Goal: Task Accomplishment & Management: Use online tool/utility

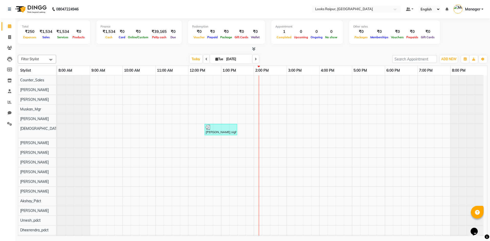
click at [103, 47] on div at bounding box center [253, 48] width 470 height 5
click at [10, 38] on icon at bounding box center [9, 37] width 3 height 4
select select "service"
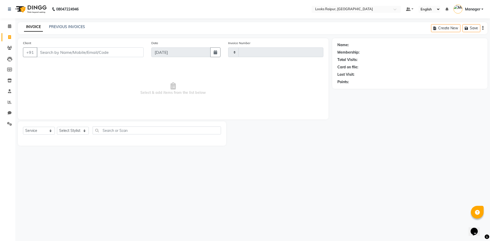
type input "0334"
select select "8606"
click at [9, 25] on icon at bounding box center [9, 26] width 3 height 4
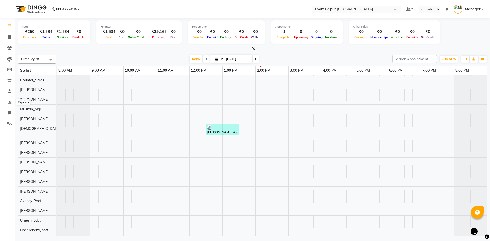
click at [8, 102] on icon at bounding box center [10, 102] width 4 height 4
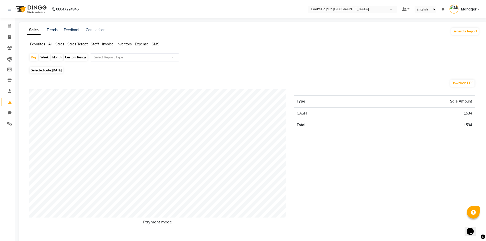
click at [144, 44] on span "Expense" at bounding box center [142, 44] width 14 height 5
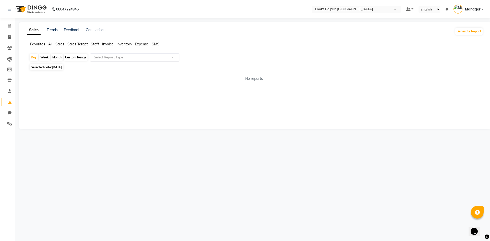
click at [109, 58] on input "text" at bounding box center [130, 57] width 74 height 5
click at [106, 75] on div "Expense" at bounding box center [134, 77] width 89 height 10
select select "full_report"
select select "csv"
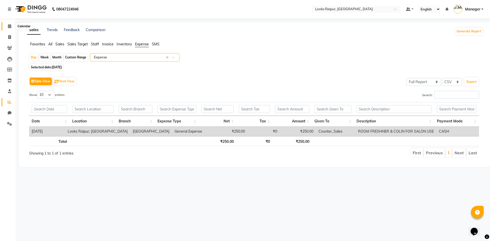
click at [9, 26] on icon at bounding box center [9, 26] width 3 height 4
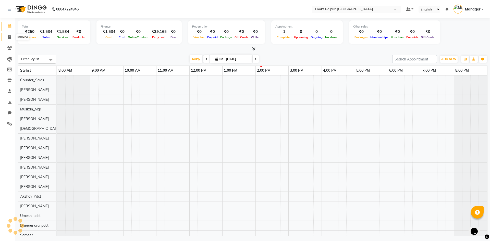
click at [11, 39] on icon at bounding box center [9, 37] width 3 height 4
select select "service"
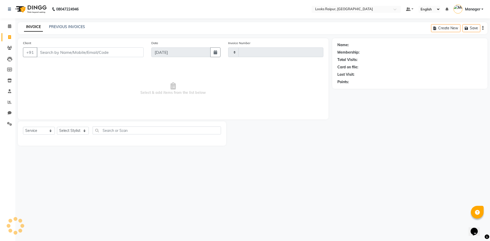
type input "0334"
select select "8606"
click at [10, 27] on icon at bounding box center [9, 26] width 3 height 4
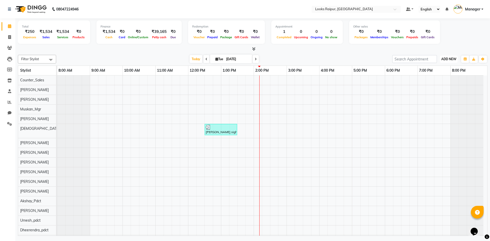
click at [450, 60] on span "ADD NEW" at bounding box center [449, 59] width 15 height 4
click at [432, 81] on link "Add Expense" at bounding box center [437, 82] width 40 height 7
select select "1"
select select "7834"
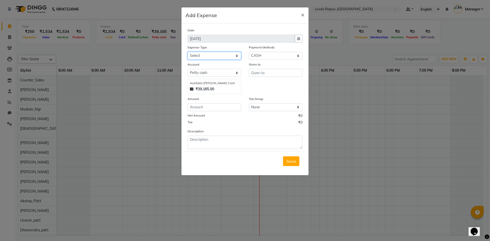
click at [202, 57] on select "Select Bank Deposit Blinkit Cash Handover CLIENT Client ordered food Client Ref…" at bounding box center [215, 56] width 54 height 8
click at [303, 16] on span "×" at bounding box center [303, 15] width 4 height 8
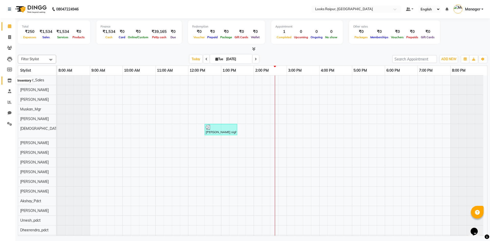
click at [10, 81] on icon at bounding box center [9, 81] width 4 height 4
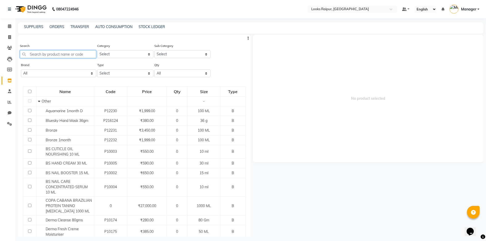
click at [42, 55] on input "text" at bounding box center [58, 54] width 76 height 8
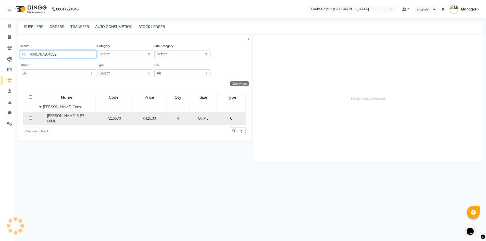
type input "4045787204582"
click at [39, 118] on td "[PERSON_NAME] 5-57 60ML" at bounding box center [66, 119] width 57 height 14
click at [31, 116] on input "checkbox" at bounding box center [30, 117] width 3 height 3
checkbox input "true"
select select
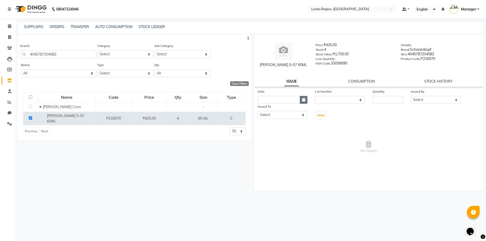
click at [305, 98] on icon "button" at bounding box center [303, 100] width 3 height 4
select select "9"
select select "2025"
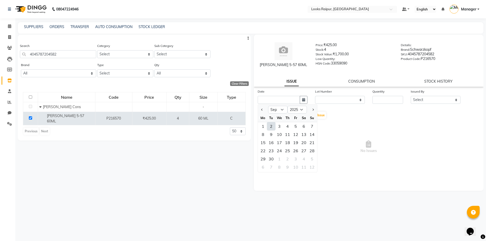
click at [272, 127] on div "2" at bounding box center [271, 126] width 8 height 8
type input "[DATE]"
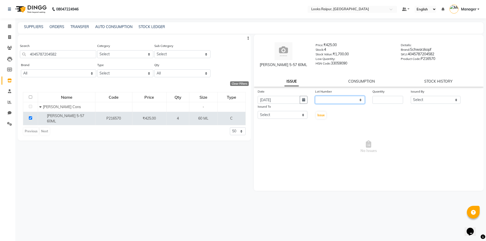
click at [336, 98] on select "None" at bounding box center [340, 100] width 50 height 8
select select "0: null"
click at [315, 96] on select "None" at bounding box center [340, 100] width 50 height 8
click at [389, 99] on input "number" at bounding box center [388, 100] width 31 height 8
type input "1"
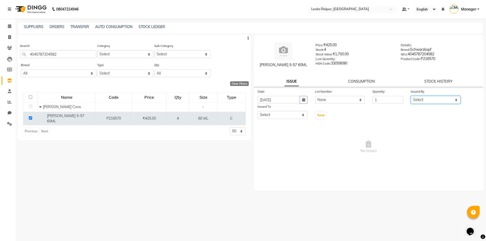
click at [426, 103] on select "Select Akshay_Pdct [PERSON_NAME] [PERSON_NAME] Counter_Sales Dheerendra_pdct [P…" at bounding box center [436, 100] width 50 height 8
select select "89281"
click at [411, 96] on select "Select Akshay_Pdct [PERSON_NAME] [PERSON_NAME] Counter_Sales Dheerendra_pdct [P…" at bounding box center [436, 100] width 50 height 8
click at [277, 115] on select "Select Akshay_Pdct [PERSON_NAME] [PERSON_NAME] Counter_Sales Dheerendra_pdct [P…" at bounding box center [283, 115] width 50 height 8
select select "85886"
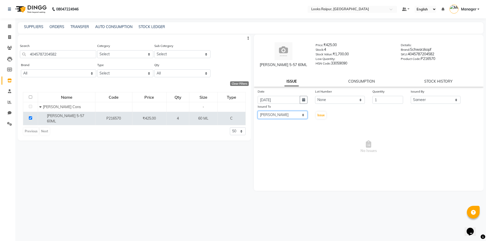
click at [258, 111] on select "Select Akshay_Pdct [PERSON_NAME] [PERSON_NAME] Counter_Sales Dheerendra_pdct [P…" at bounding box center [283, 115] width 50 height 8
click at [321, 114] on span "Issue" at bounding box center [321, 115] width 7 height 4
select select
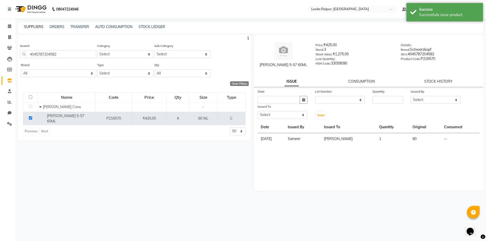
click at [42, 28] on link "SUPPLIERS" at bounding box center [33, 27] width 19 height 5
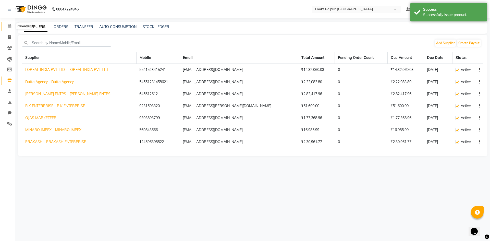
click at [9, 26] on icon at bounding box center [9, 26] width 3 height 4
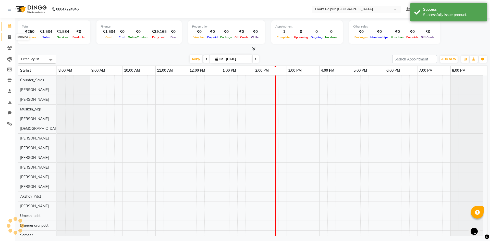
click at [9, 36] on icon at bounding box center [9, 37] width 3 height 4
select select "service"
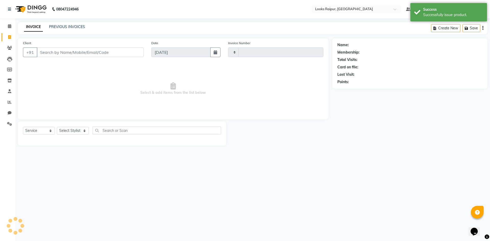
type input "0334"
select select "8606"
click at [8, 26] on icon at bounding box center [9, 26] width 3 height 4
